Goal: Information Seeking & Learning: Learn about a topic

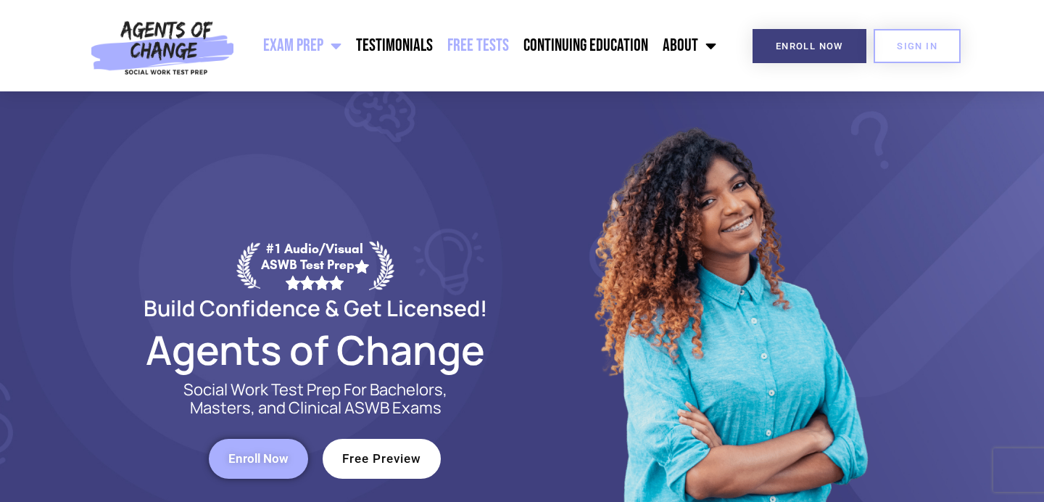
click at [464, 54] on link "Free Tests" at bounding box center [478, 46] width 76 height 36
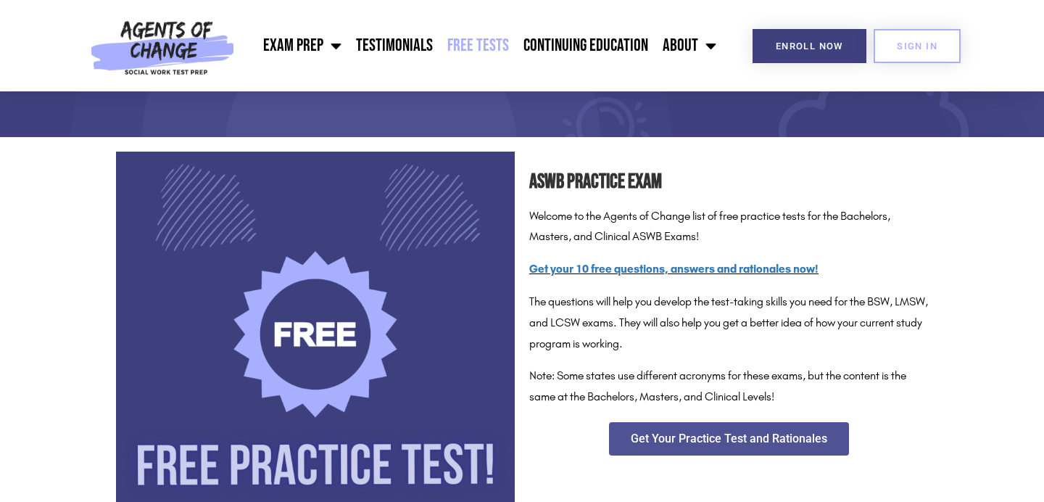
scroll to position [165, 0]
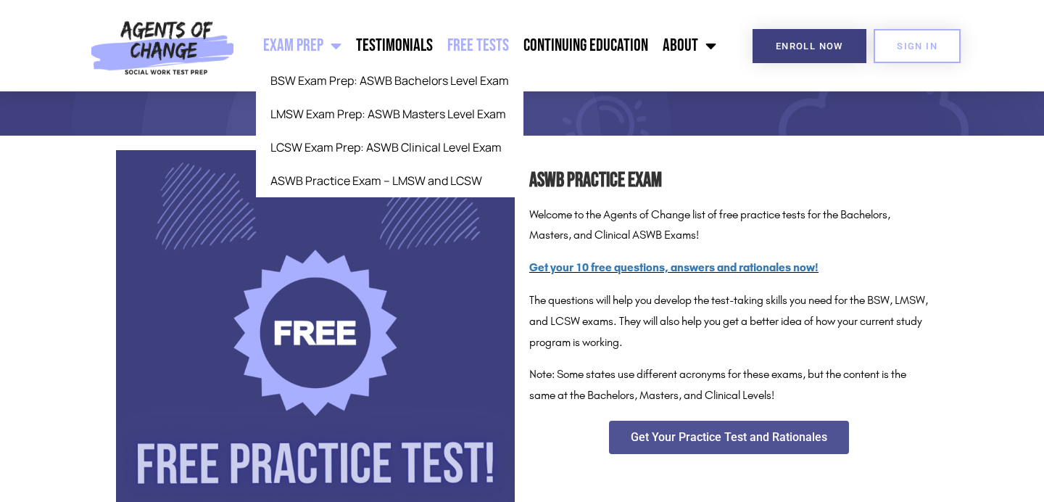
click at [341, 51] on span "Menu" at bounding box center [332, 46] width 18 height 32
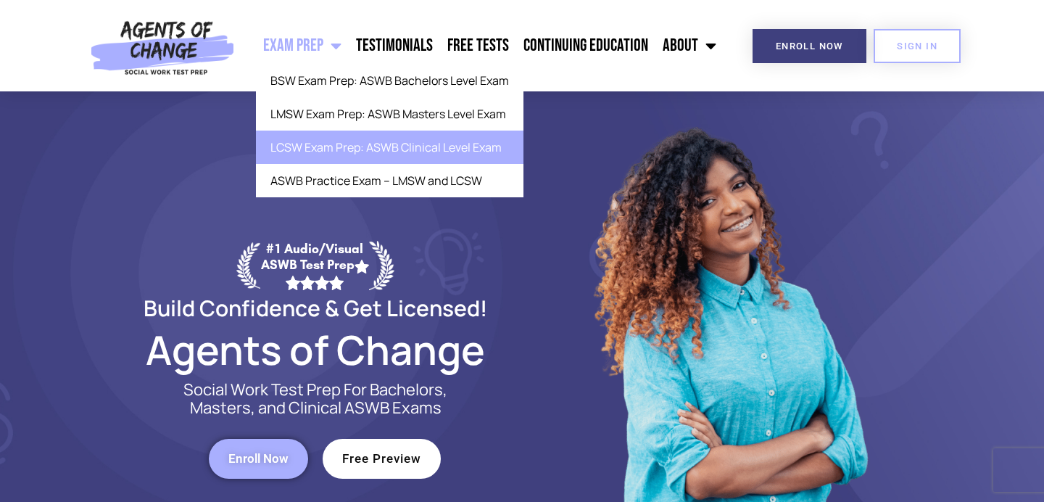
click at [339, 141] on link "LCSW Exam Prep: ASWB Clinical Level Exam" at bounding box center [389, 146] width 267 height 33
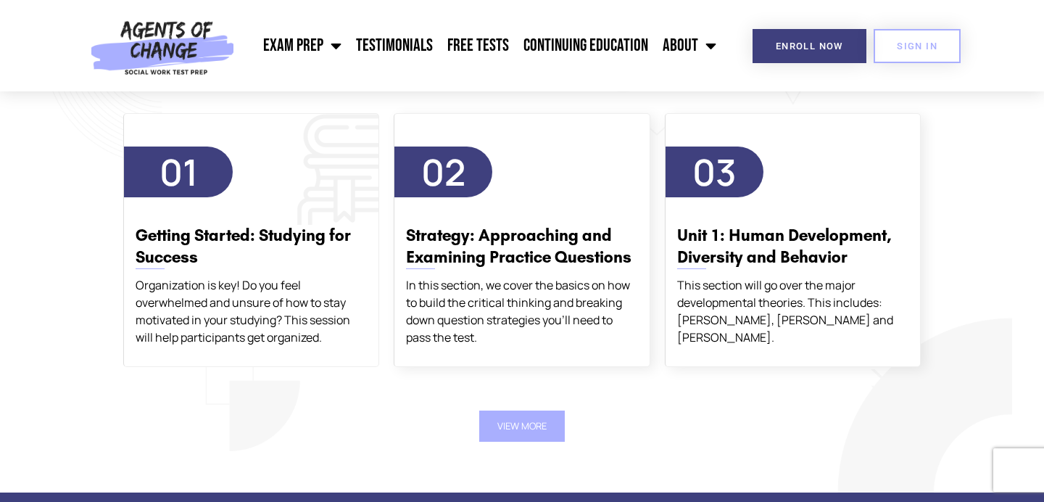
scroll to position [2531, 0]
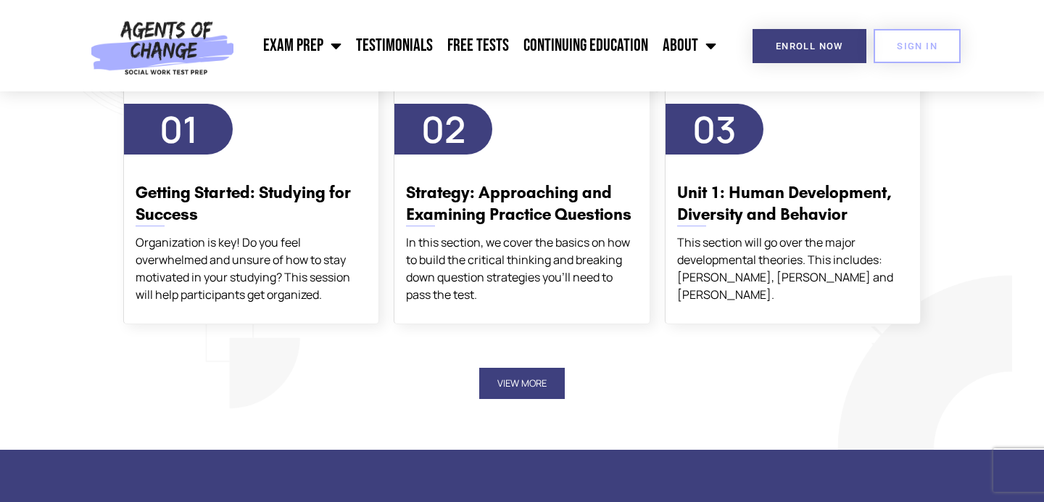
click at [540, 378] on button "View More" at bounding box center [522, 383] width 86 height 31
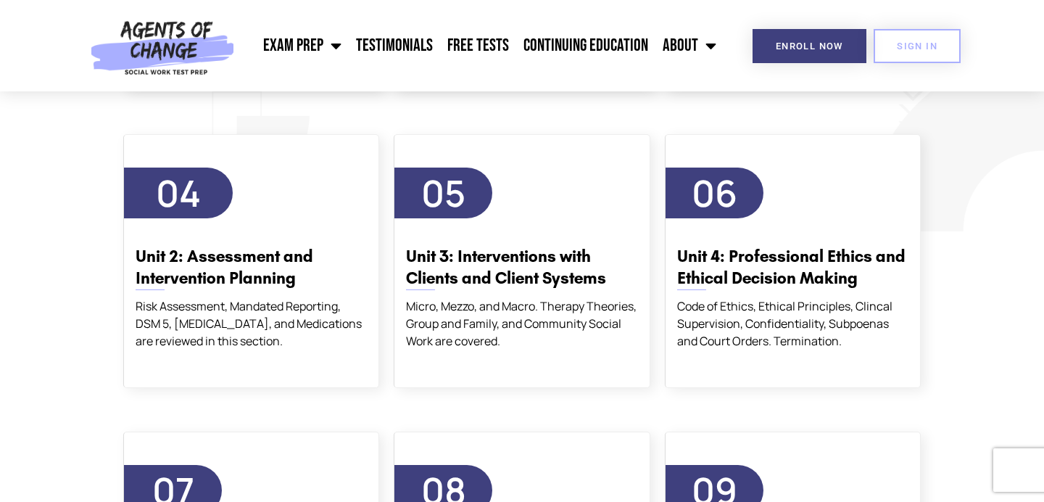
scroll to position [2382, 0]
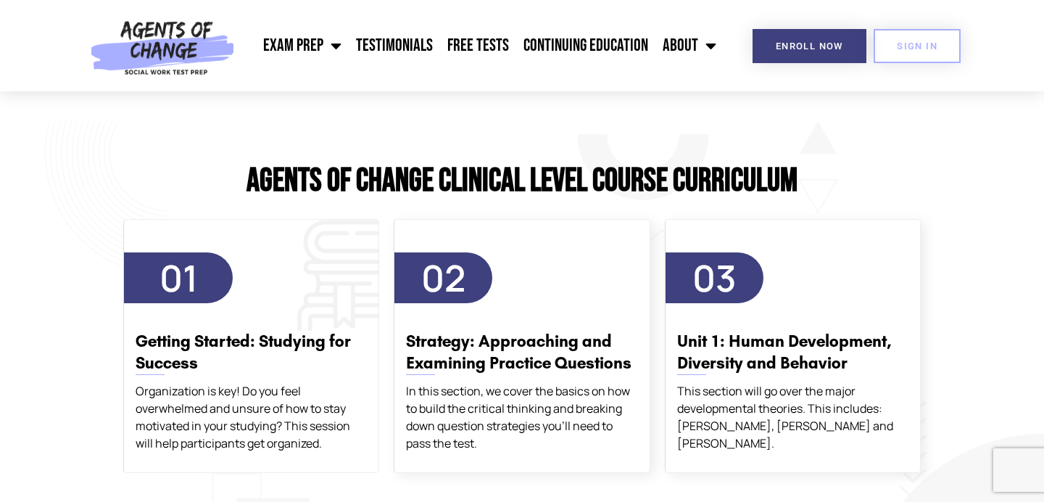
click at [305, 349] on h3 "Getting Started: Studying for Success" at bounding box center [251, 352] width 231 height 43
click at [149, 254] on span "01" at bounding box center [178, 277] width 109 height 51
click at [162, 286] on span "01" at bounding box center [178, 277] width 38 height 49
click at [164, 371] on h3 "Getting Started: Studying for Success" at bounding box center [251, 352] width 231 height 43
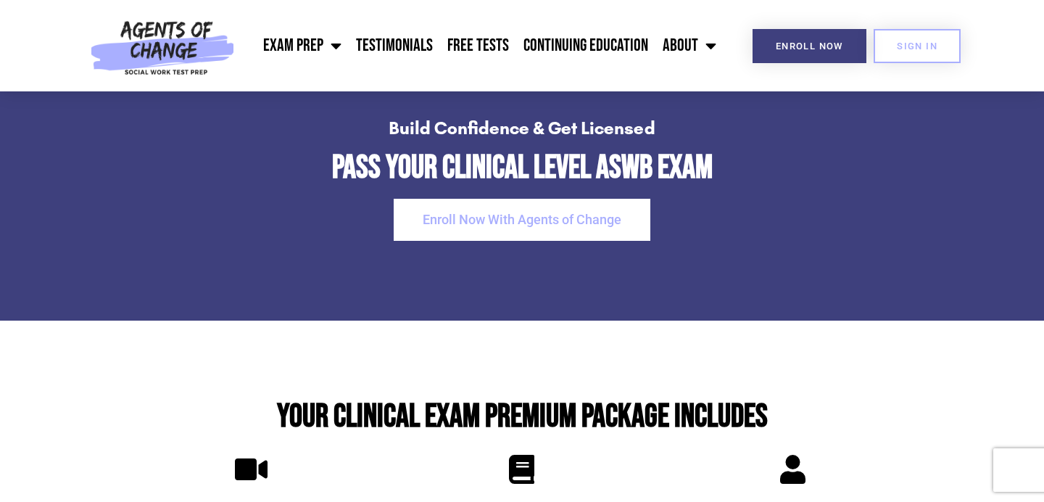
scroll to position [3490, 0]
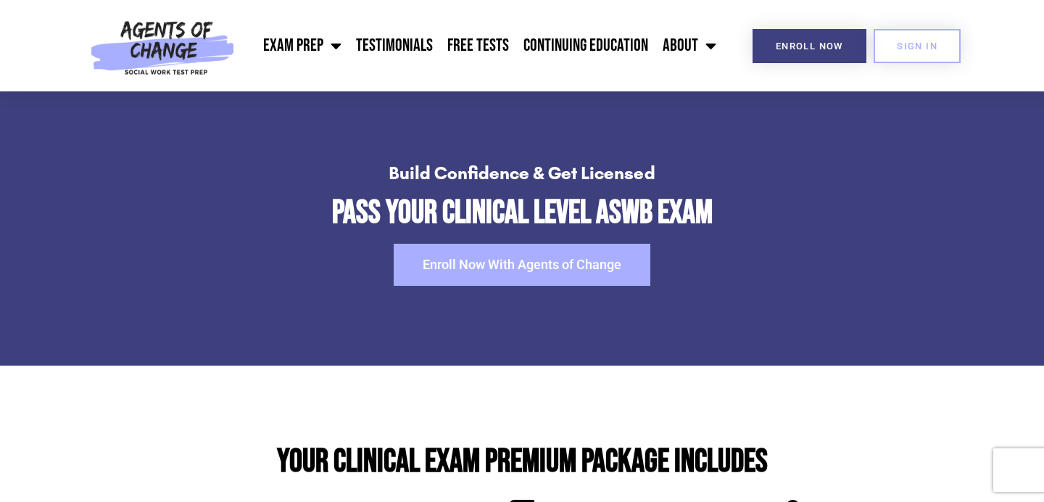
click at [481, 254] on link "Enroll Now With Agents of Change" at bounding box center [522, 265] width 257 height 42
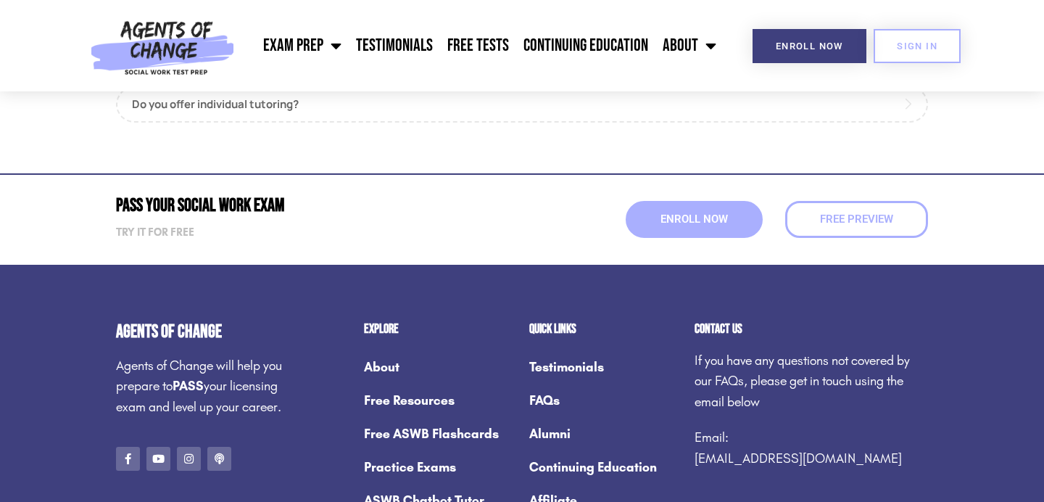
scroll to position [1920, 0]
